Goal: Task Accomplishment & Management: Complete application form

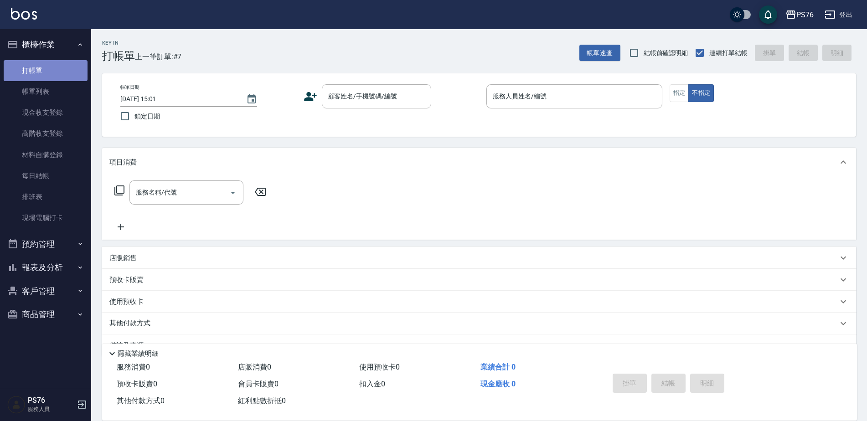
click at [65, 70] on link "打帳單" at bounding box center [46, 70] width 84 height 21
click at [75, 41] on button "櫃檯作業" at bounding box center [46, 45] width 84 height 24
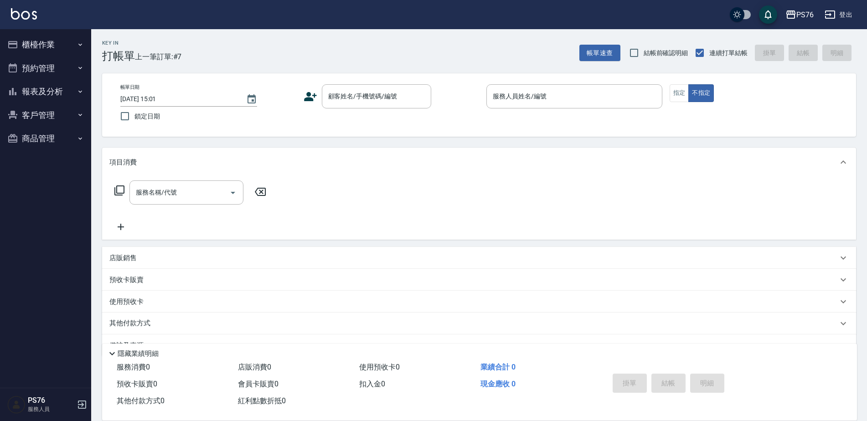
click at [69, 68] on button "預約管理" at bounding box center [46, 69] width 84 height 24
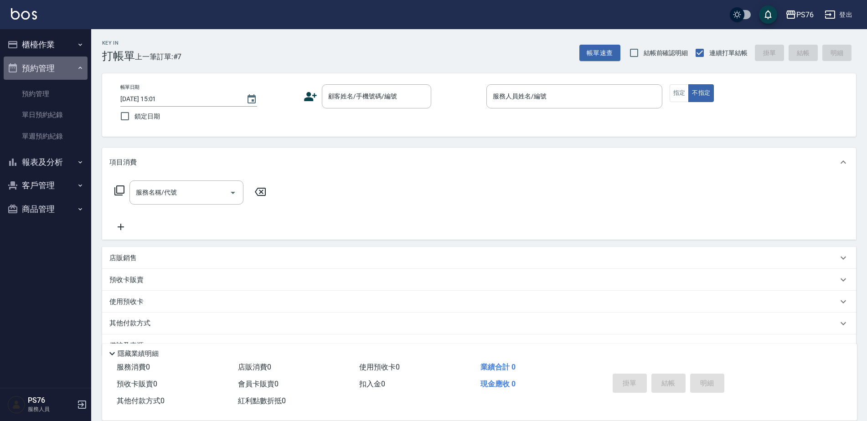
click at [69, 64] on button "預約管理" at bounding box center [46, 69] width 84 height 24
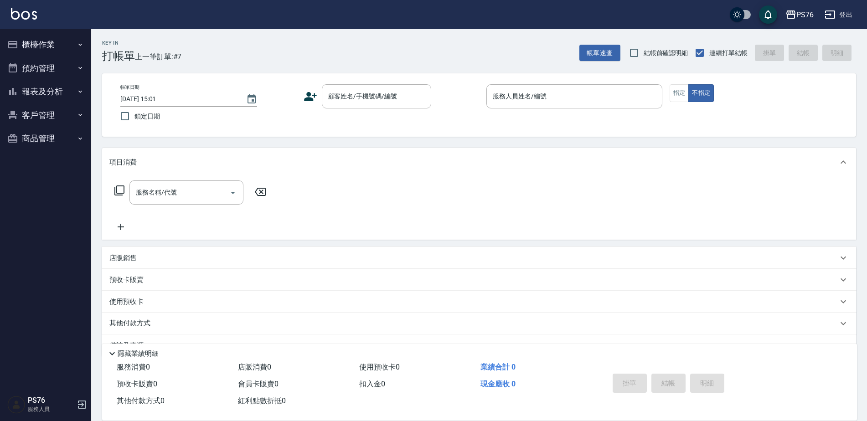
click at [70, 42] on button "櫃檯作業" at bounding box center [46, 45] width 84 height 24
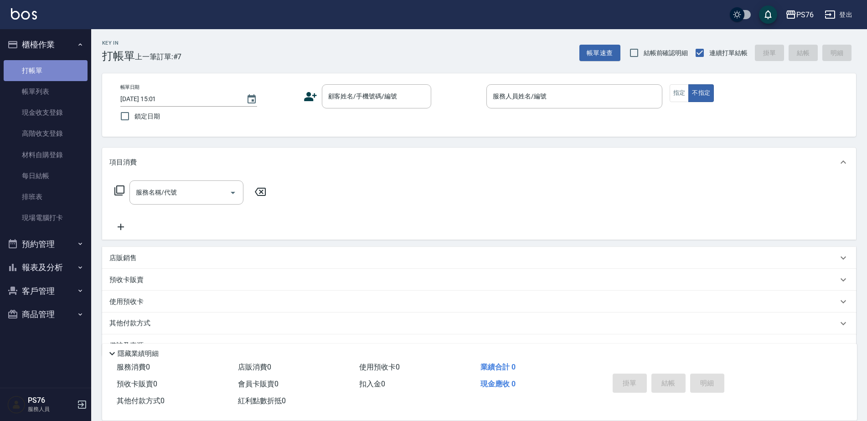
click at [69, 75] on link "打帳單" at bounding box center [46, 70] width 84 height 21
click at [38, 72] on link "打帳單" at bounding box center [46, 70] width 84 height 21
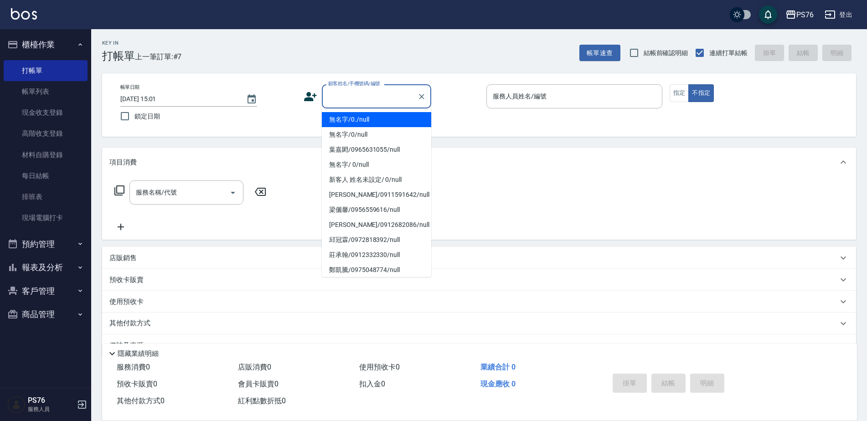
click at [342, 98] on input "顧客姓名/手機號碼/編號" at bounding box center [370, 96] width 88 height 16
type input "無名字/0./null"
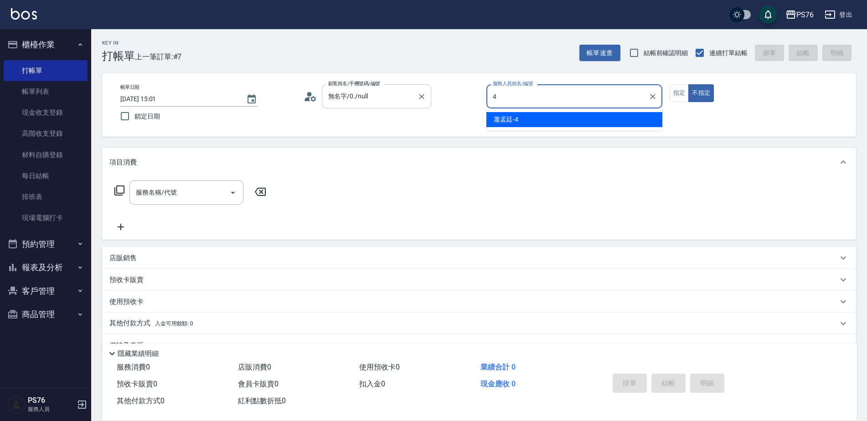
type input "蕭孟廷-4"
type button "false"
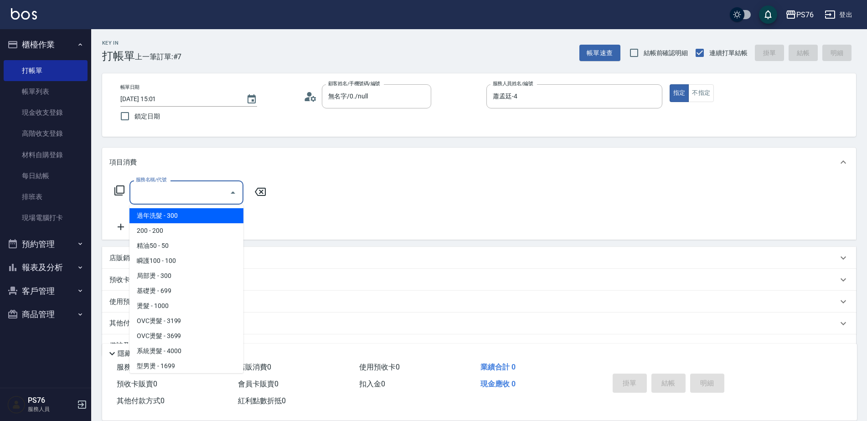
click at [192, 193] on input "服務名稱/代號" at bounding box center [180, 193] width 92 height 16
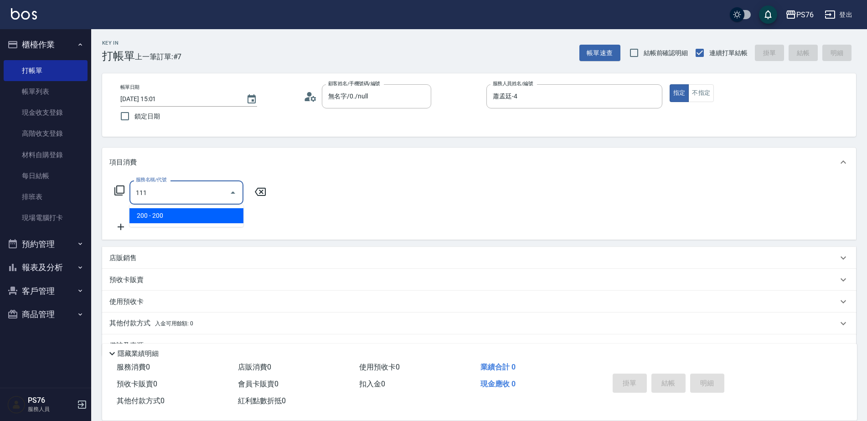
type input "200(111)"
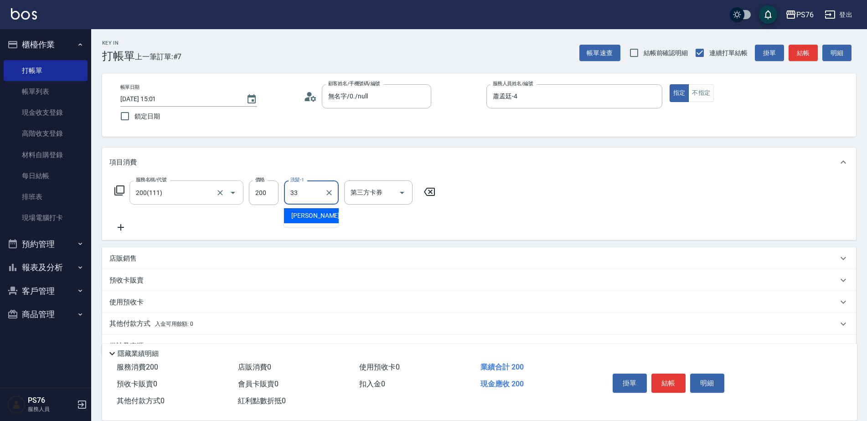
type input "[PERSON_NAME]33"
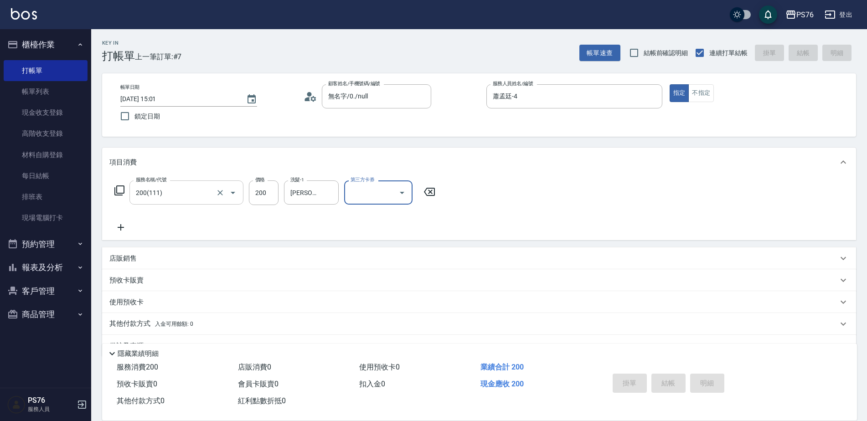
type input "[DATE] 16:34"
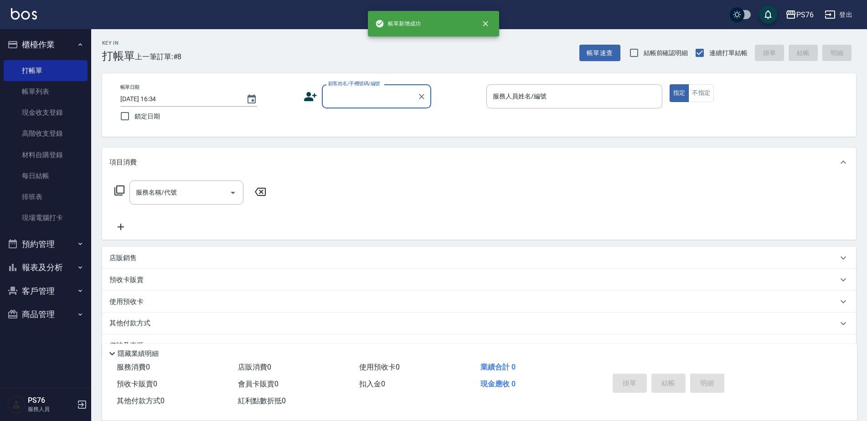
click at [375, 103] on input "顧客姓名/手機號碼/編號" at bounding box center [370, 96] width 88 height 16
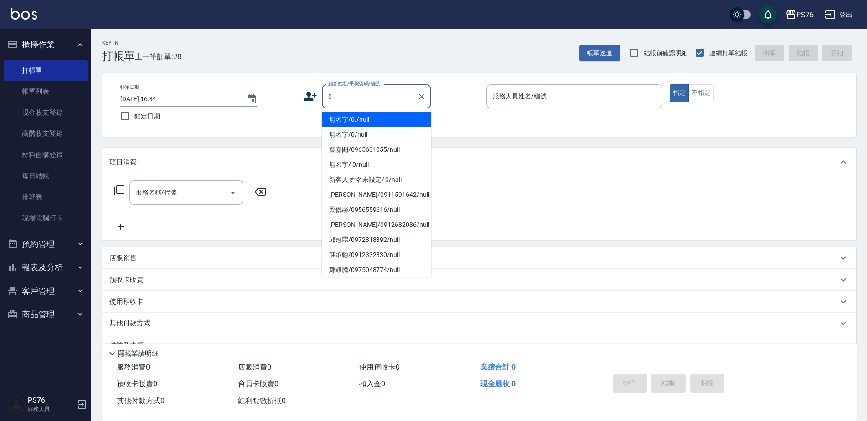
type input "無名字/0./null"
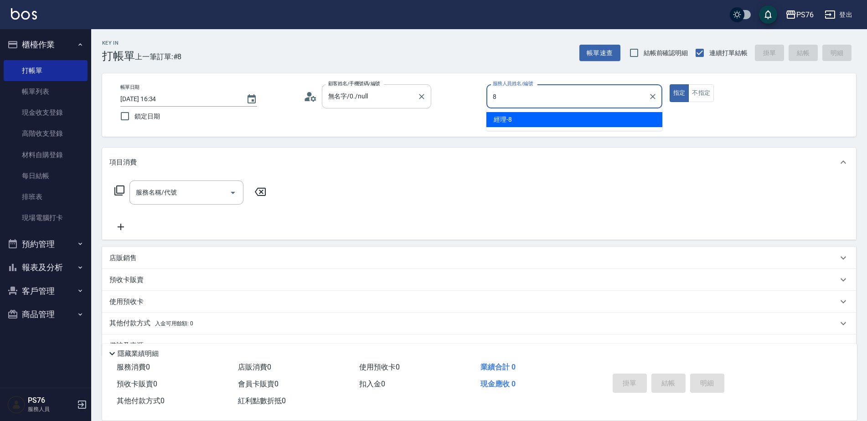
type input "經理-8"
type button "true"
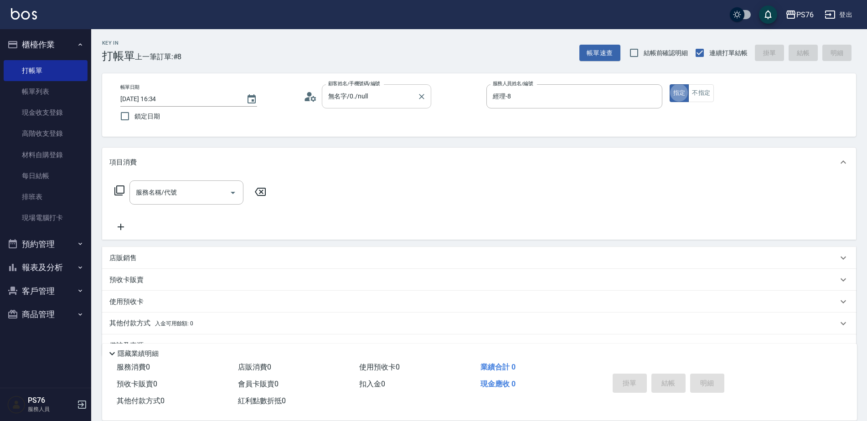
type input "無名字/0/null"
click at [697, 84] on div "帳單日期 [DATE] 16:34 鎖定日期 顧客姓名/手機號碼/編號 無名字/0/null 顧客姓名/手機號碼/編號 服務人員姓名/編號 經理-8 服務人員…" at bounding box center [479, 104] width 754 height 63
click at [696, 86] on button "不指定" at bounding box center [702, 93] width 26 height 18
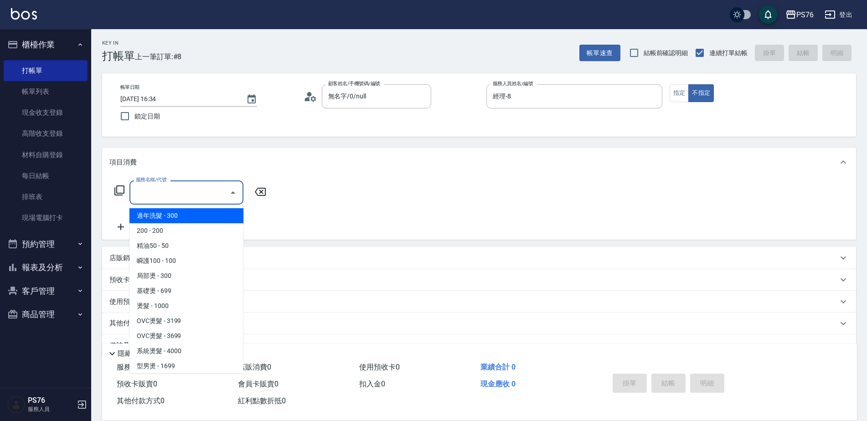
click at [148, 186] on div "服務名稱/代號 服務名稱/代號" at bounding box center [187, 193] width 114 height 24
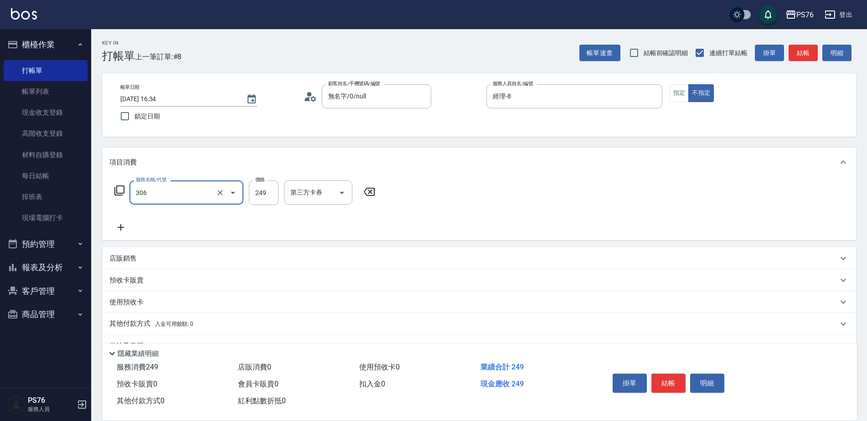
type input "剪髮(306)"
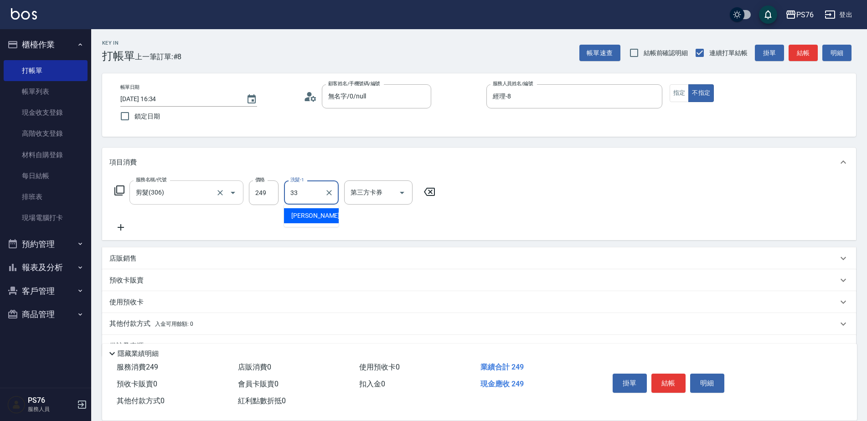
type input "[PERSON_NAME]33"
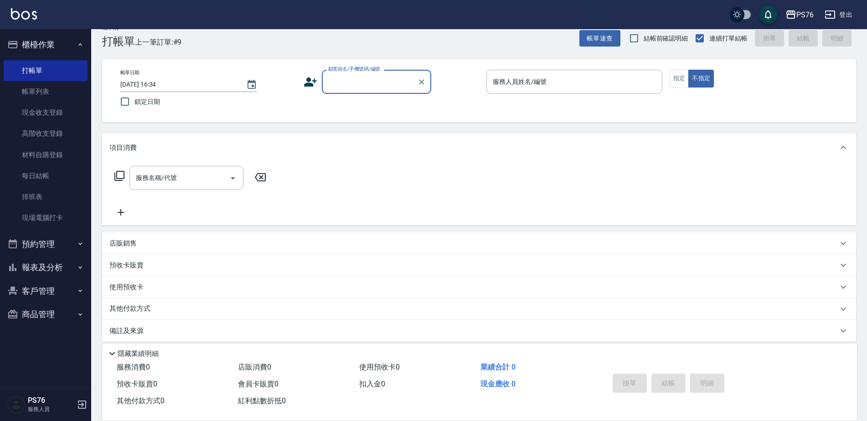
scroll to position [23, 0]
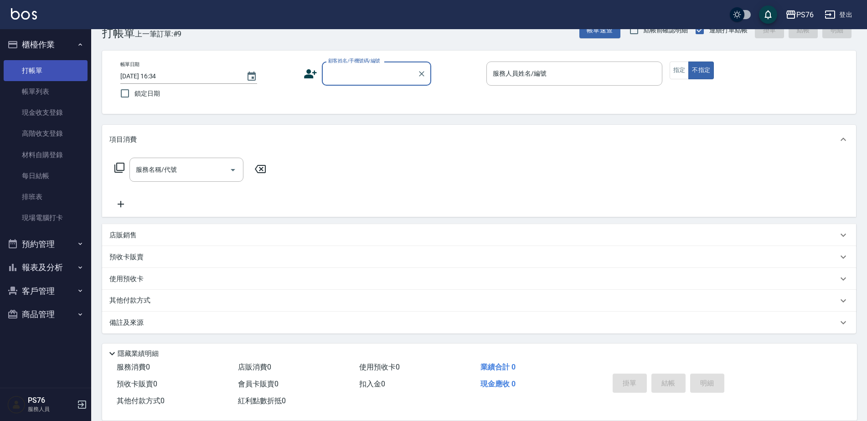
click at [30, 75] on link "打帳單" at bounding box center [46, 70] width 84 height 21
click at [204, 73] on input "[DATE] 16:34" at bounding box center [178, 76] width 117 height 15
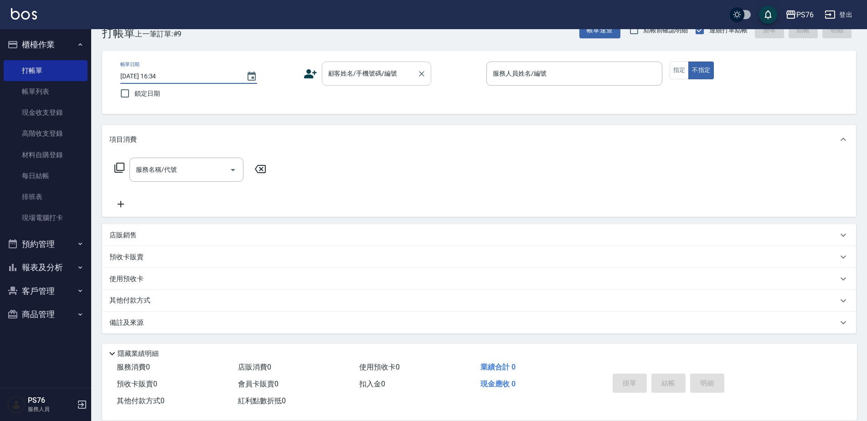
click at [367, 67] on div "顧客姓名/手機號碼/編號 顧客姓名/手機號碼/編號" at bounding box center [376, 74] width 109 height 24
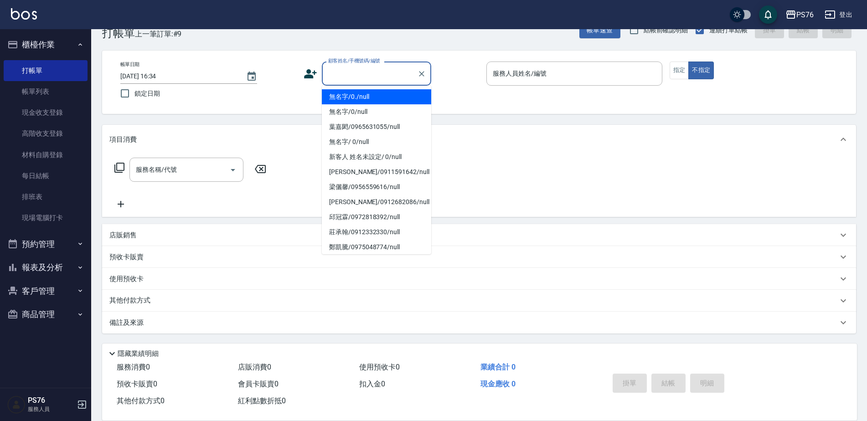
type input "無名字/0./null"
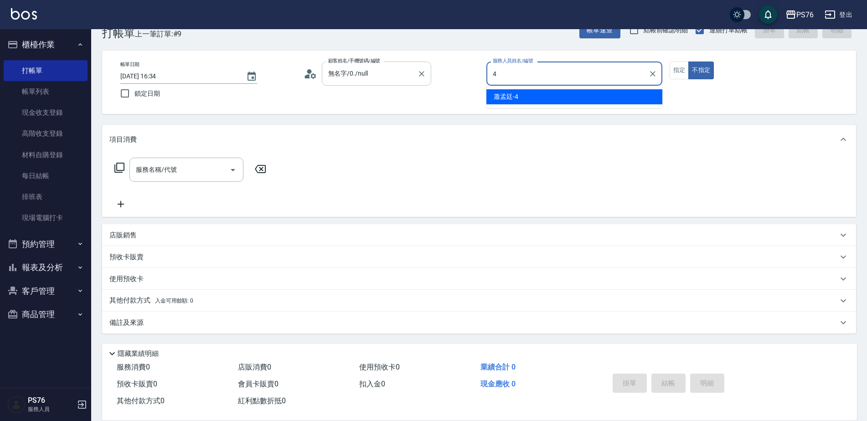
type input "蕭孟廷-4"
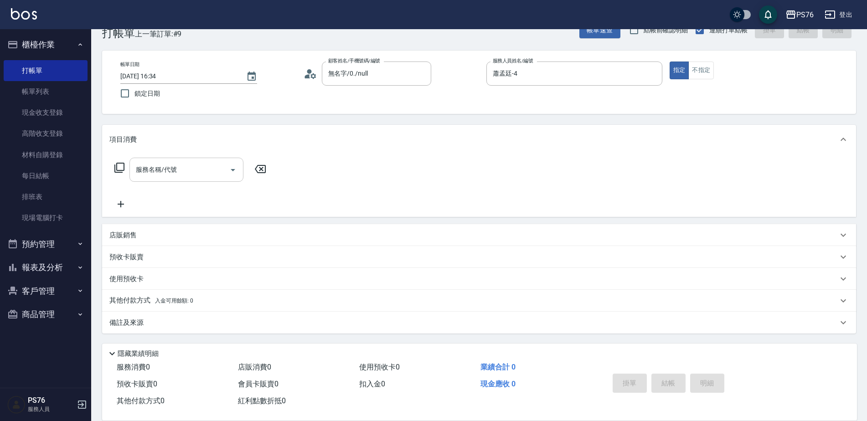
click at [201, 178] on div "服務名稱/代號" at bounding box center [187, 170] width 114 height 24
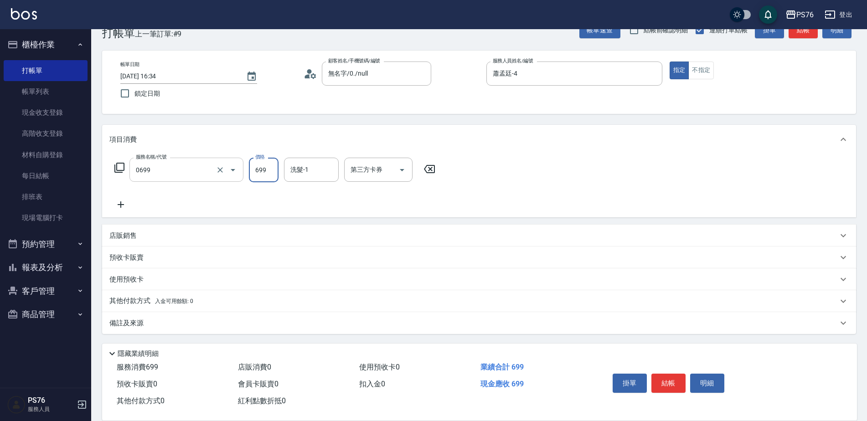
type input "精油SPA(0699)"
type input "[PERSON_NAME]33"
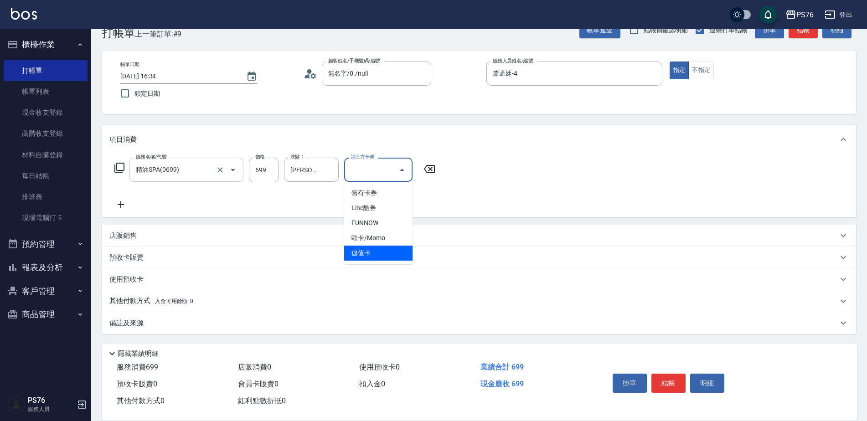
type input "儲值卡"
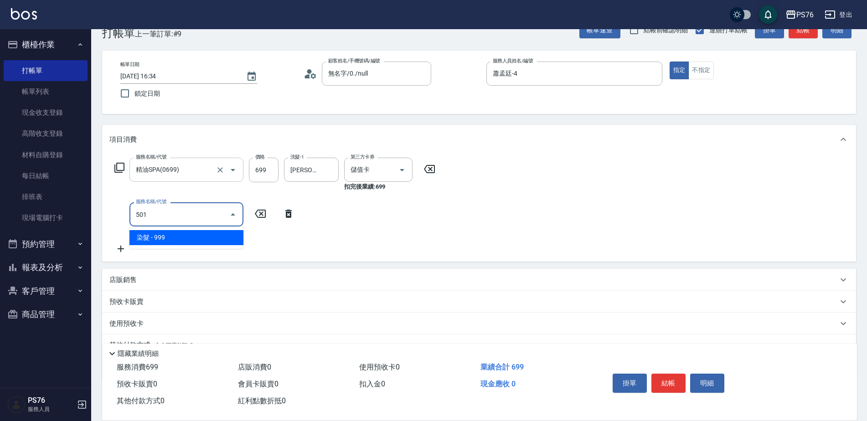
type input "染髮(501)"
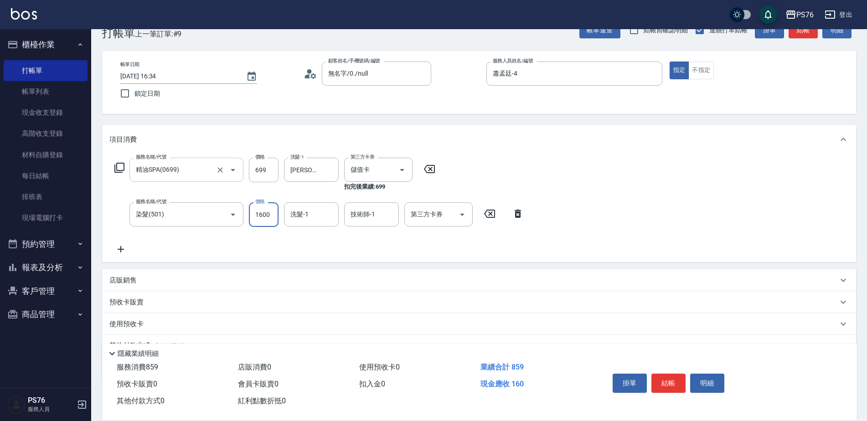
type input "1600"
type input "[PERSON_NAME]33"
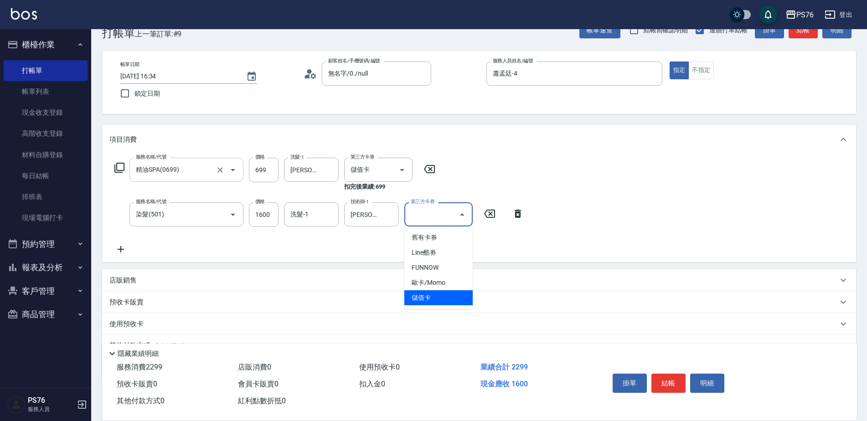
type input "儲值卡"
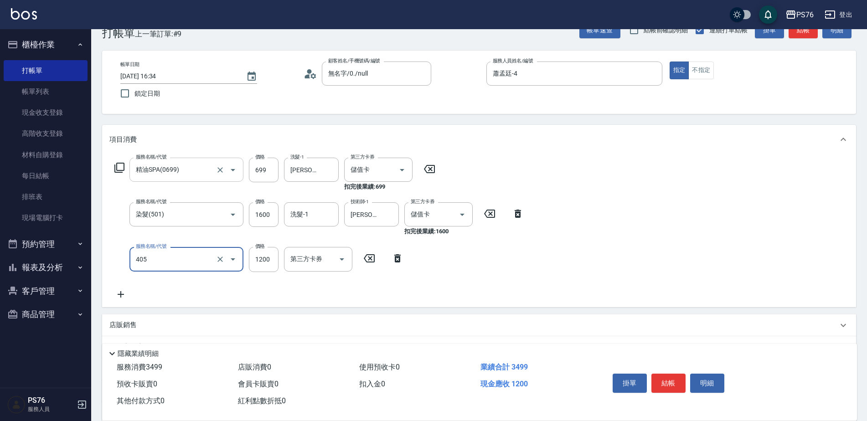
type input "1200護(405)"
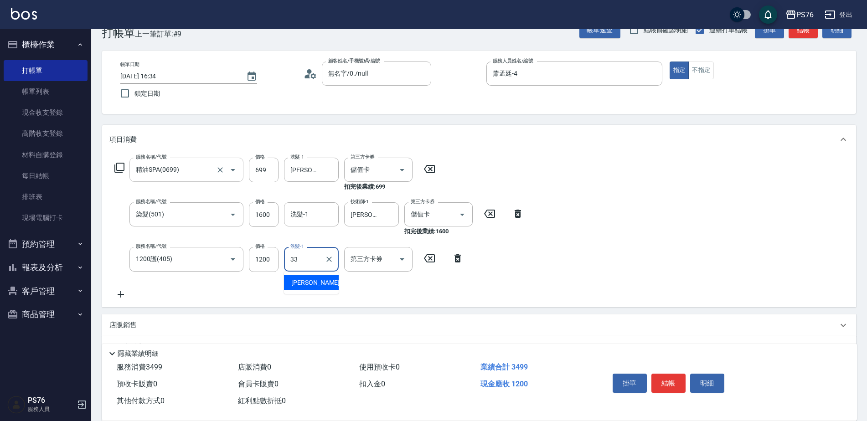
type input "[PERSON_NAME]33"
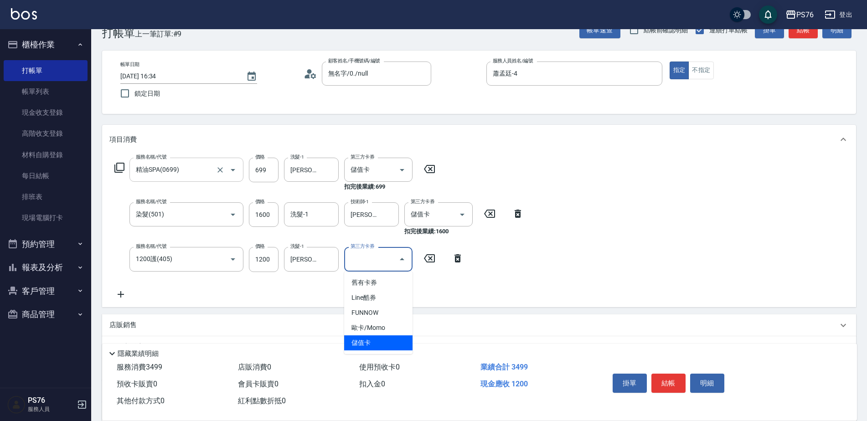
type input "儲值卡"
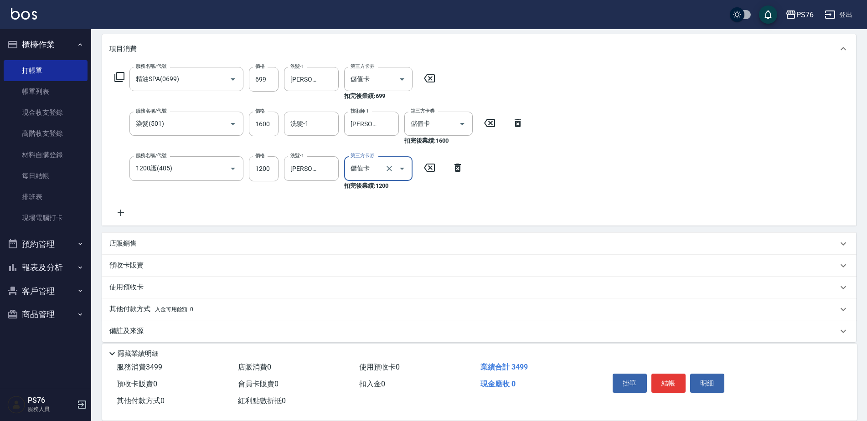
scroll to position [114, 0]
click at [157, 242] on div "店販銷售" at bounding box center [473, 244] width 729 height 10
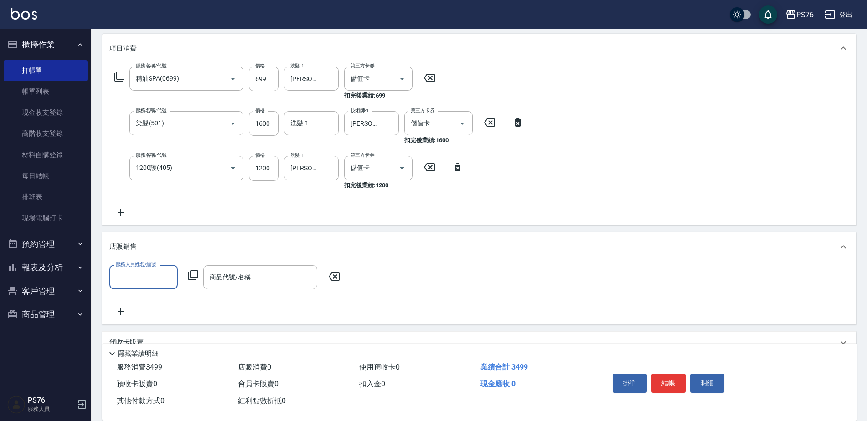
scroll to position [0, 0]
type input "蕭孟廷-4"
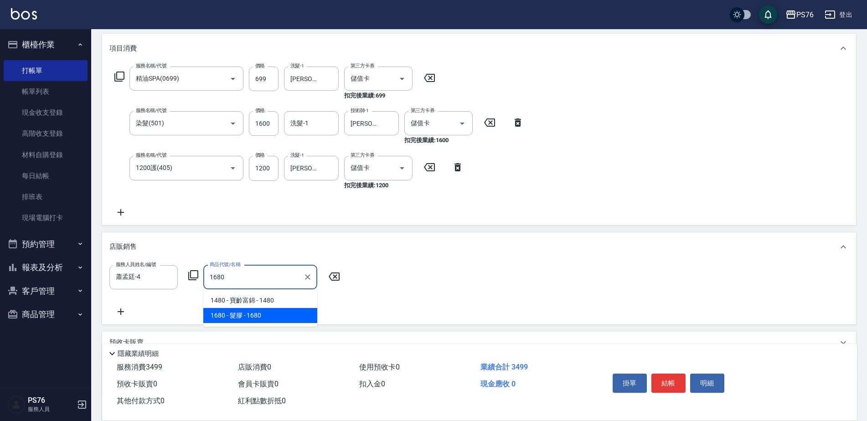
type input "髮膠"
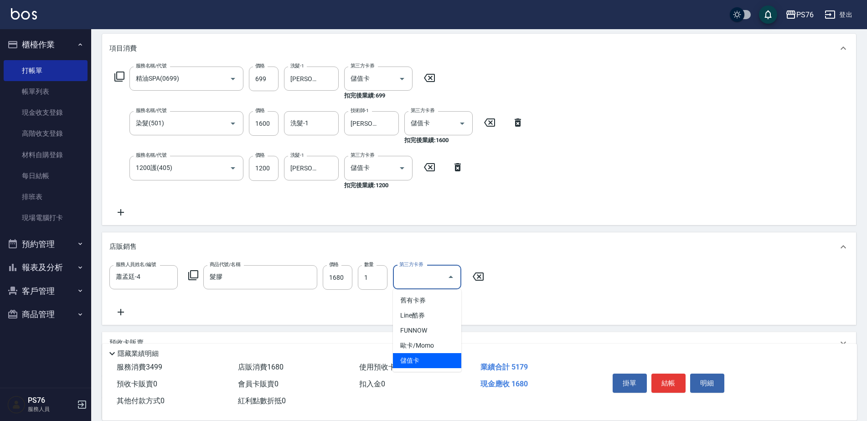
type input "儲值卡"
drag, startPoint x: 107, startPoint y: 209, endPoint x: 124, endPoint y: 214, distance: 17.6
click at [108, 209] on div "服務名稱/代號 精油SPA(0699) 服務名稱/代號 價格 699 價格 洗髮-1 李宇喬-33 洗髮-1 第三方卡券 儲值卡 第三方卡券 扣完後業績: 6…" at bounding box center [479, 144] width 754 height 162
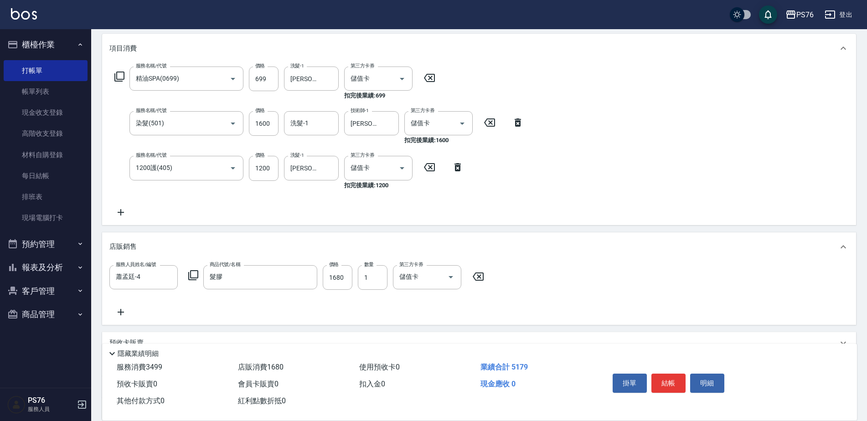
click at [125, 214] on icon at bounding box center [120, 212] width 23 height 11
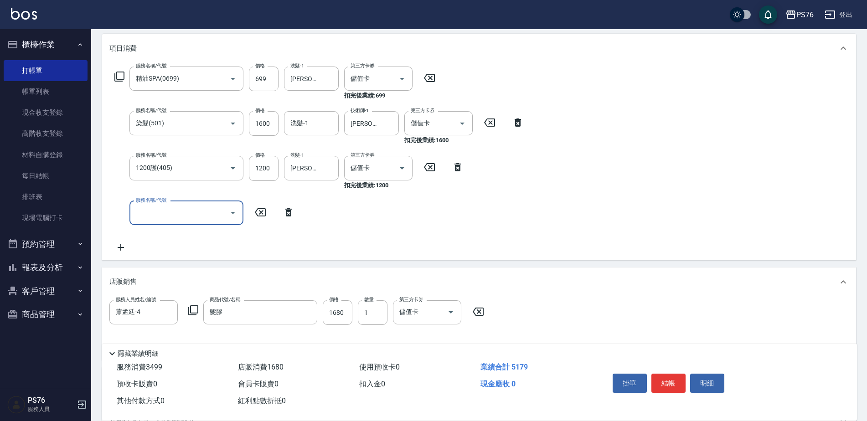
click at [166, 212] on input "服務名稱/代號" at bounding box center [180, 213] width 92 height 16
type input "儲值3000(901)"
type input "5000"
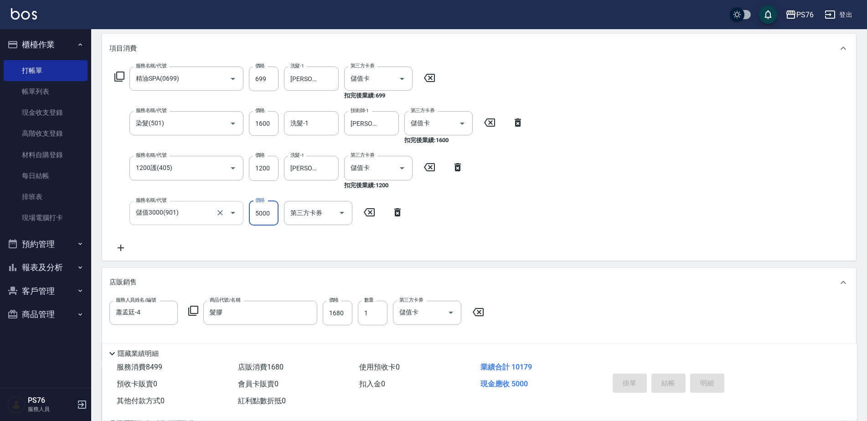
type input "[DATE] 17:22"
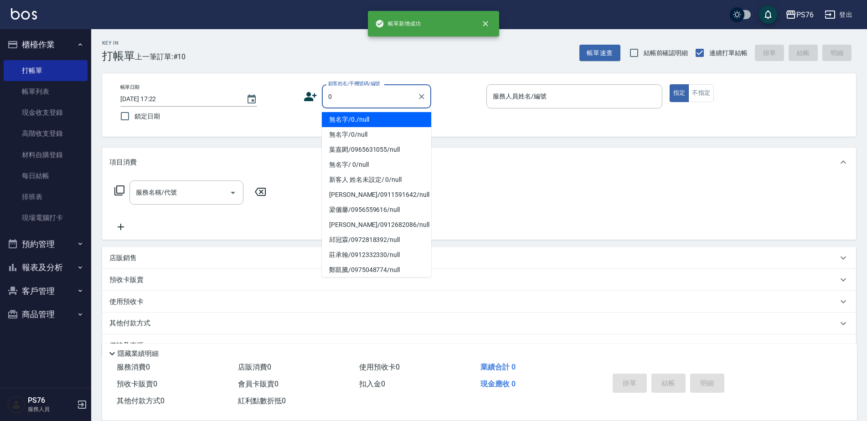
type input "無名字/0./null"
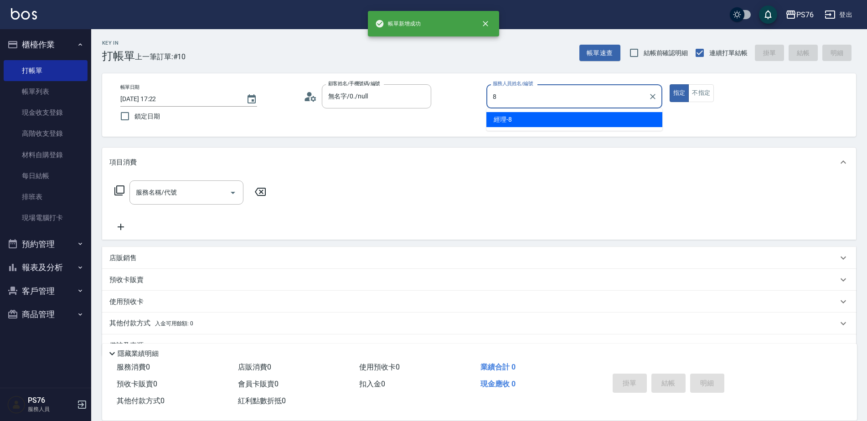
type input "經理-8"
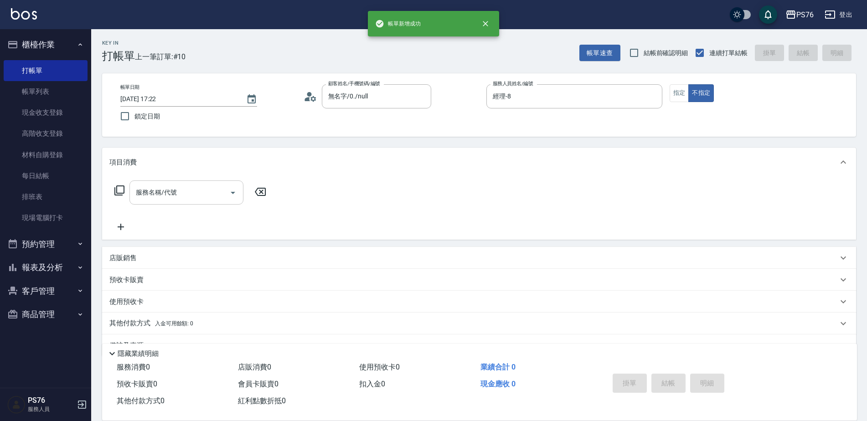
click at [169, 201] on input "服務名稱/代號" at bounding box center [180, 193] width 92 height 16
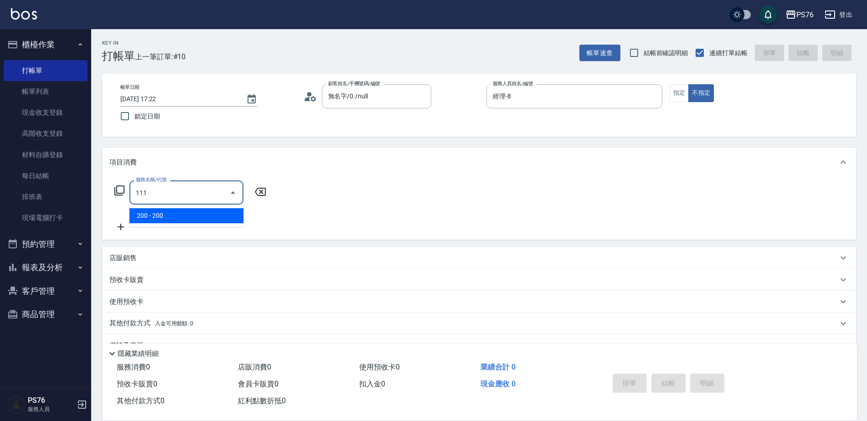
type input "200(111)"
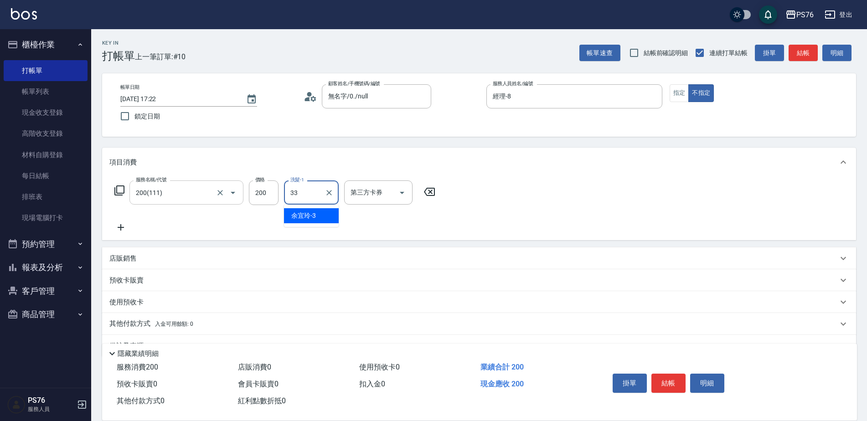
type input "[PERSON_NAME]33"
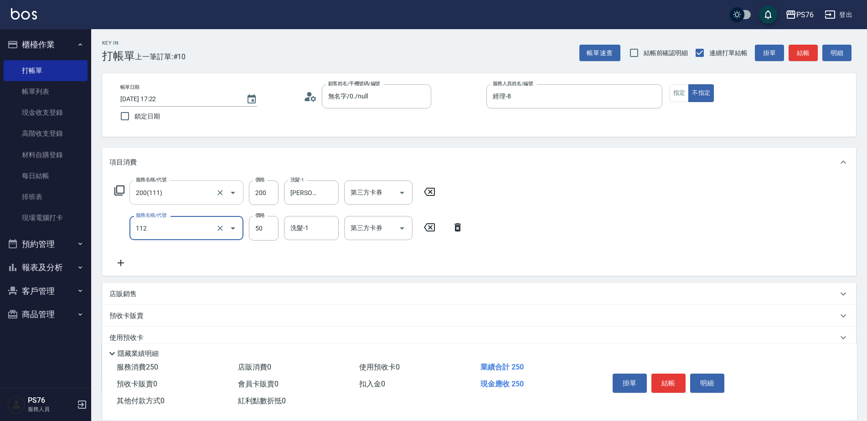
type input "精油50(112)"
click at [304, 220] on div "洗髮-1" at bounding box center [311, 228] width 55 height 24
type input "[PERSON_NAME]33"
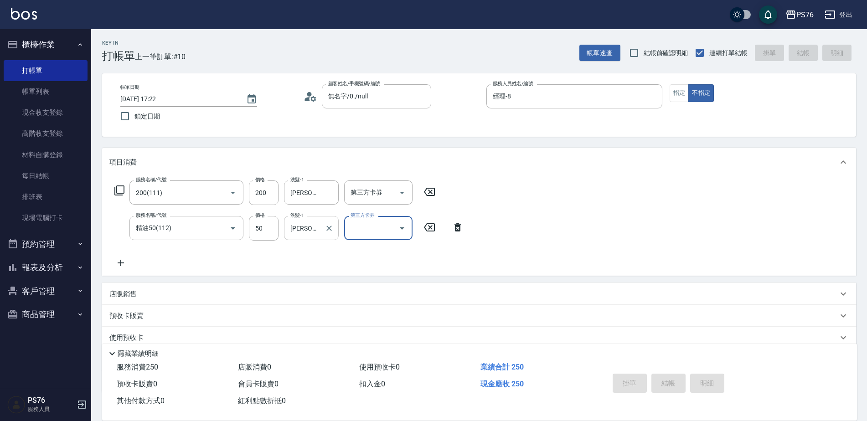
type input "[DATE] 17:23"
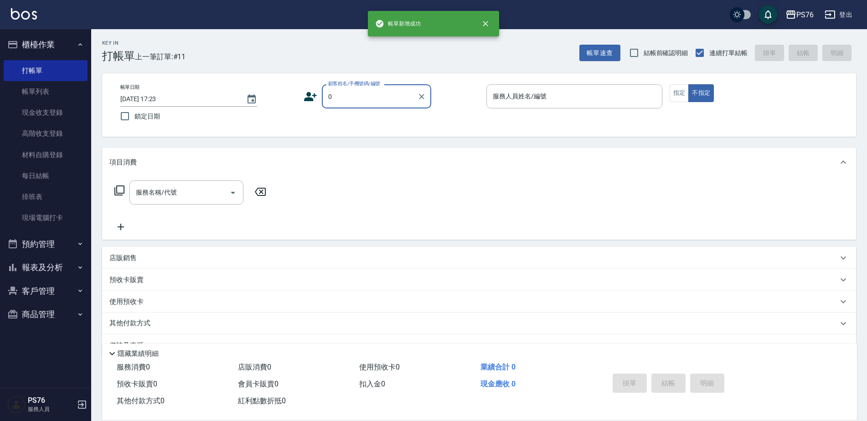
type input "無名字/0./null"
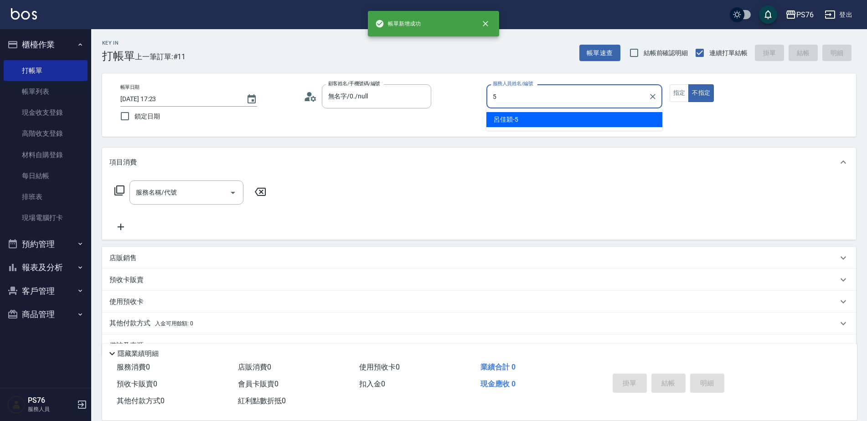
type input "呂佳穎-5"
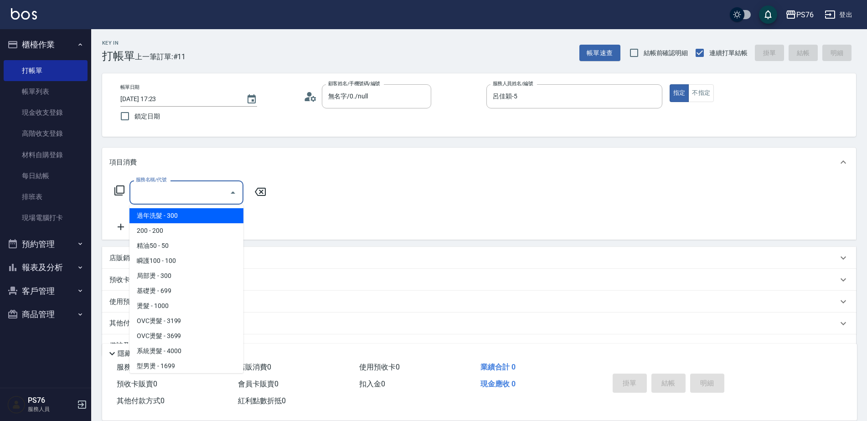
click at [197, 187] on input "服務名稱/代號" at bounding box center [180, 193] width 92 height 16
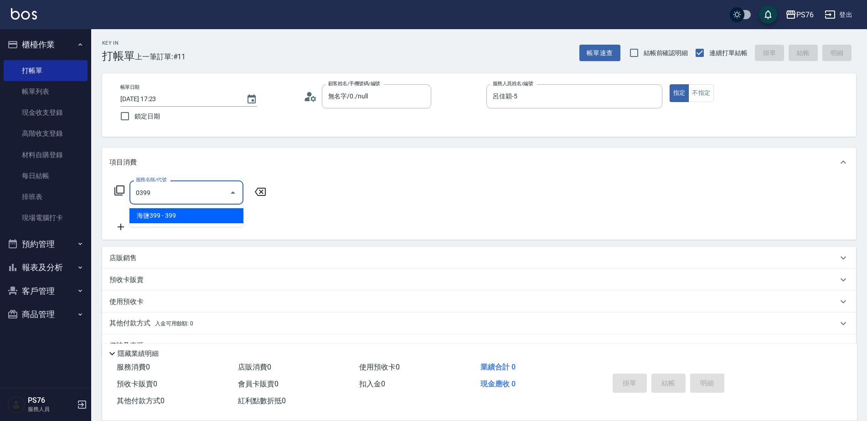
type input "海鹽399(0399)"
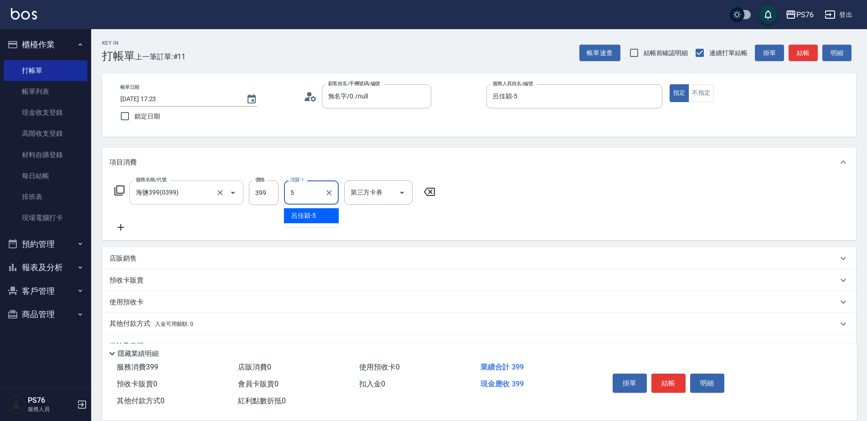
type input "呂佳穎-5"
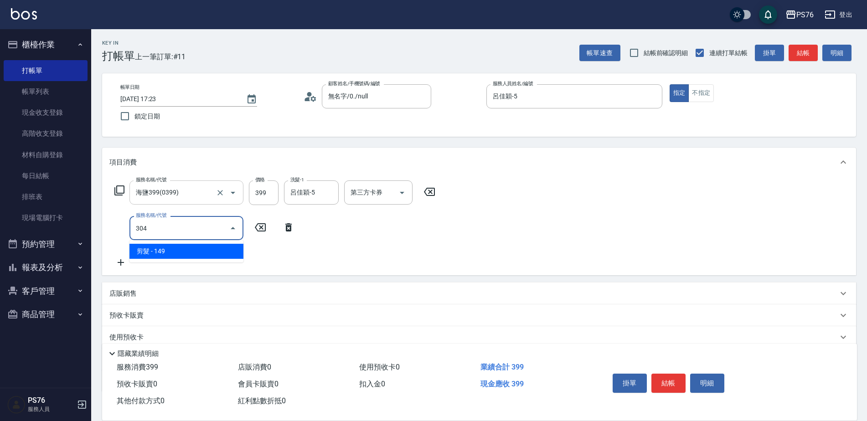
type input "剪髮(304)"
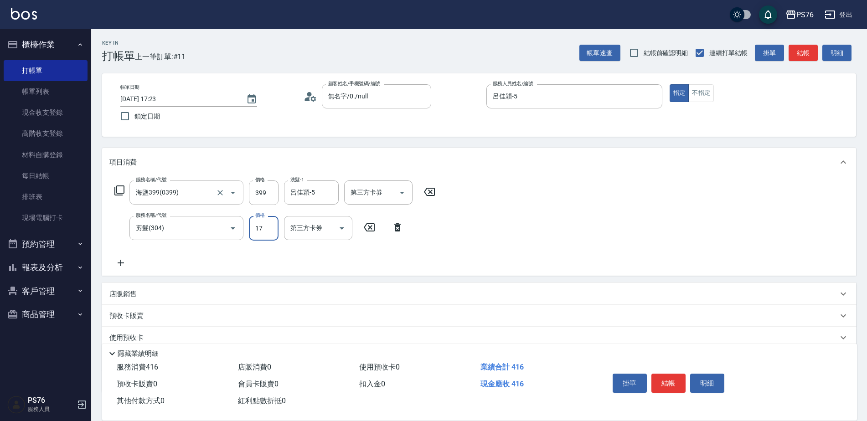
type input "179"
